Goal: Task Accomplishment & Management: Manage account settings

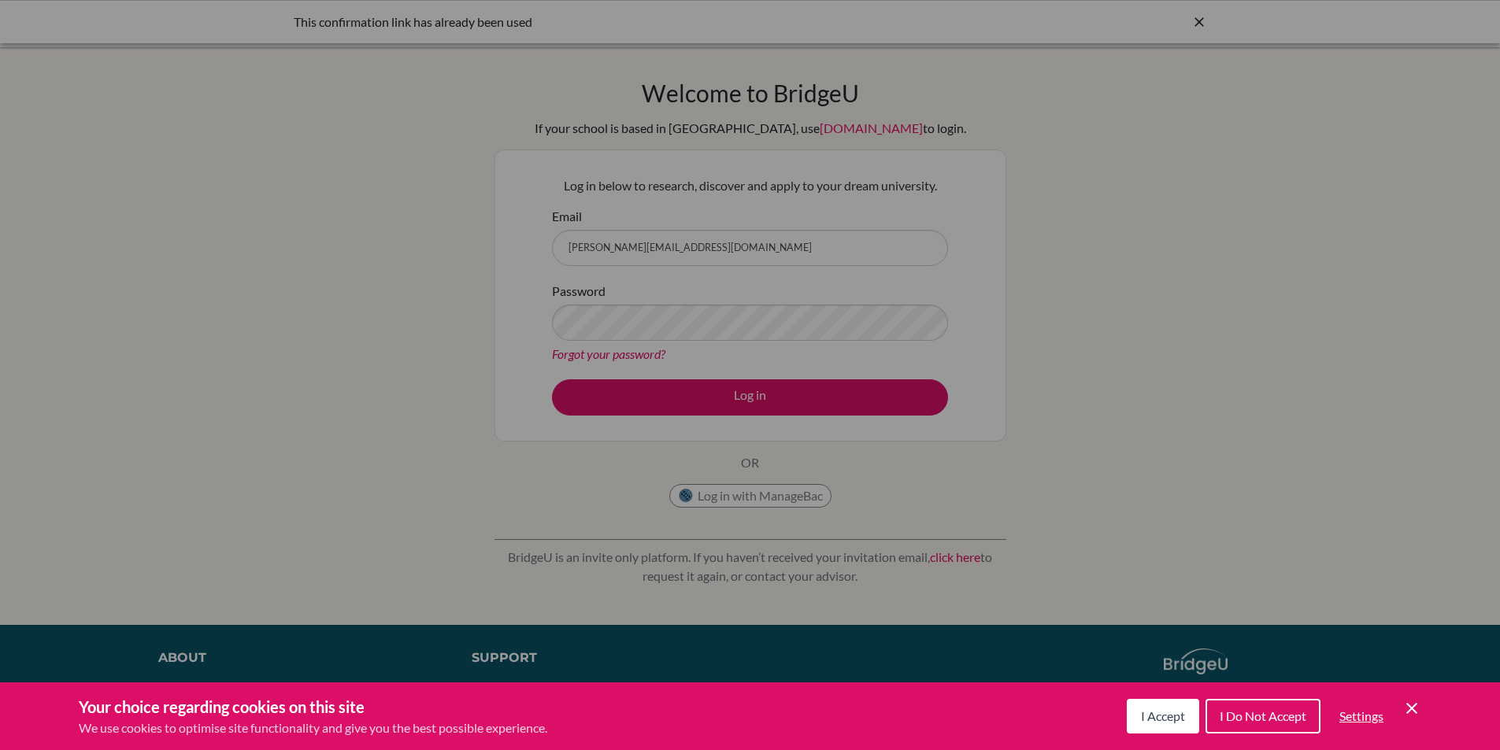
click at [718, 340] on div "Cookie Preferences" at bounding box center [750, 375] width 1500 height 750
click at [787, 399] on div "Cookie Preferences" at bounding box center [750, 375] width 1500 height 750
click at [1411, 708] on icon "Save and close" at bounding box center [1411, 708] width 11 height 11
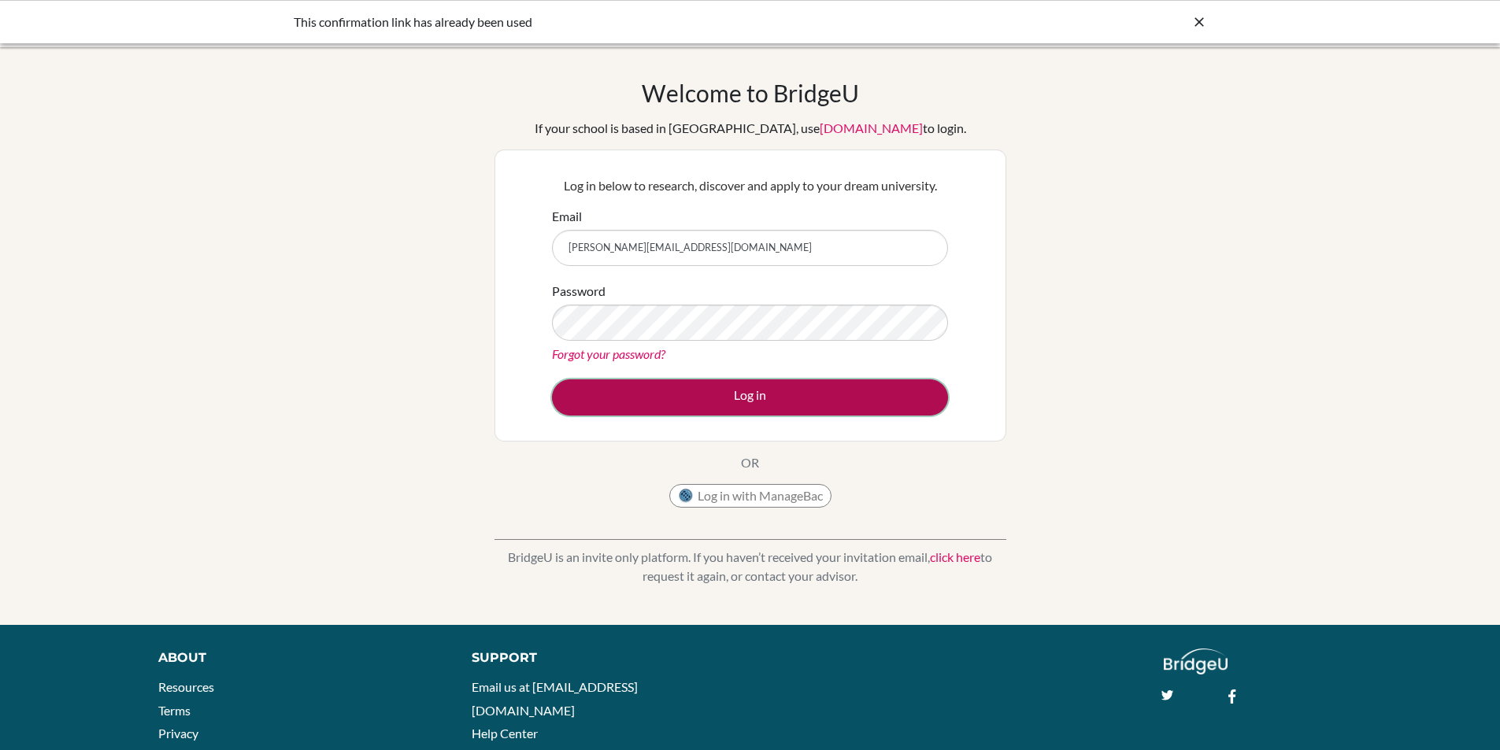
click at [707, 401] on button "Log in" at bounding box center [750, 398] width 396 height 36
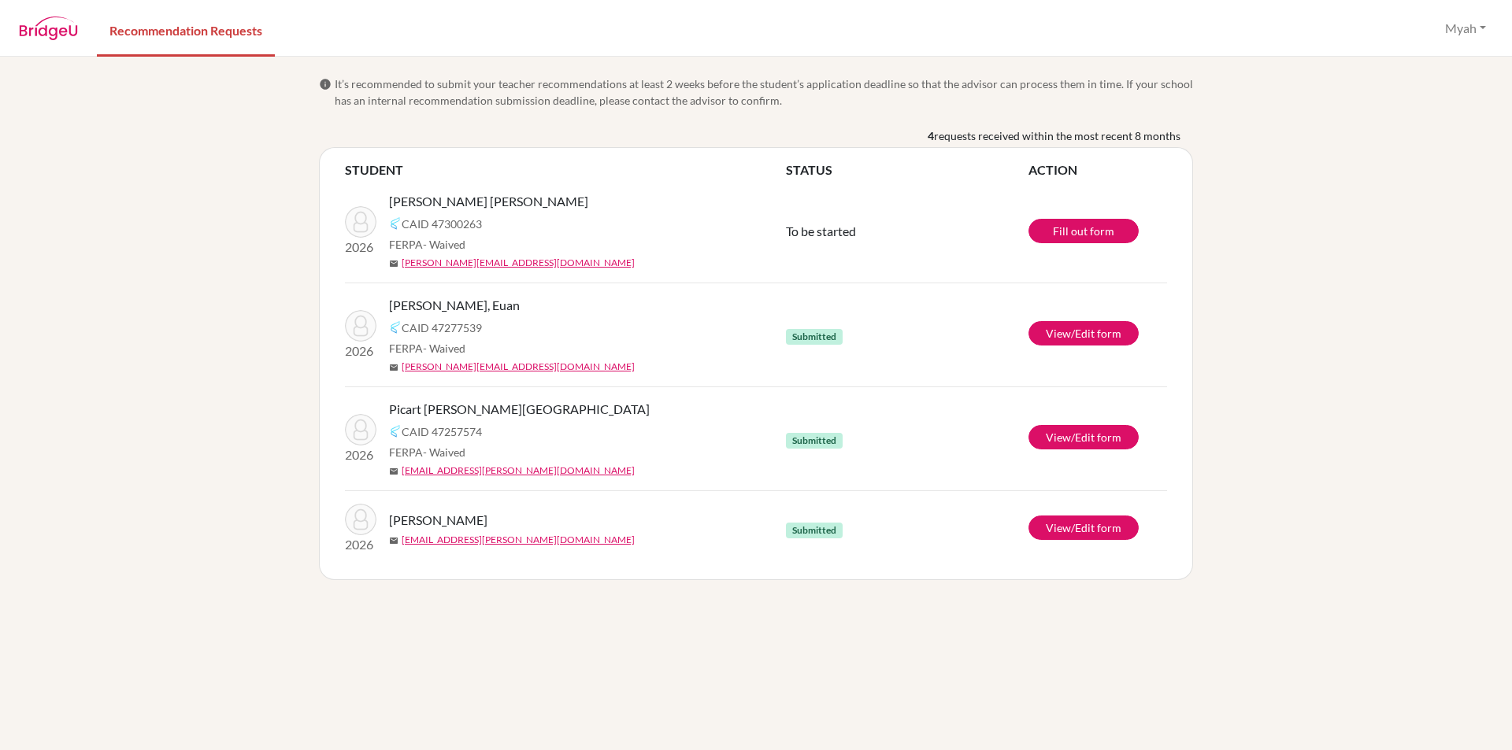
click at [773, 230] on div "CAID 47300263" at bounding box center [593, 223] width 409 height 19
drag, startPoint x: 773, startPoint y: 230, endPoint x: 924, endPoint y: 250, distance: 151.7
click at [924, 250] on tr "2026 Sandoval Cañas Prieto, Mariana CAID 47300263 FERPA - Waived mail sandoval.…" at bounding box center [756, 232] width 822 height 104
click at [899, 246] on td "To be started" at bounding box center [907, 232] width 243 height 104
